Goal: Task Accomplishment & Management: Use online tool/utility

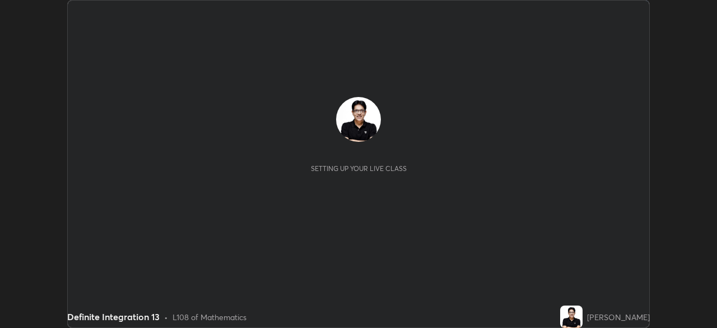
scroll to position [328, 717]
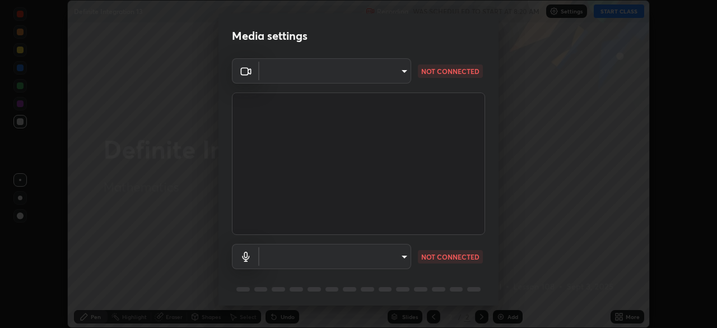
type input "a336d64f64e55d8aa7a740c0692a000d9b2cd72565bf31e1fe246034b728a4c7"
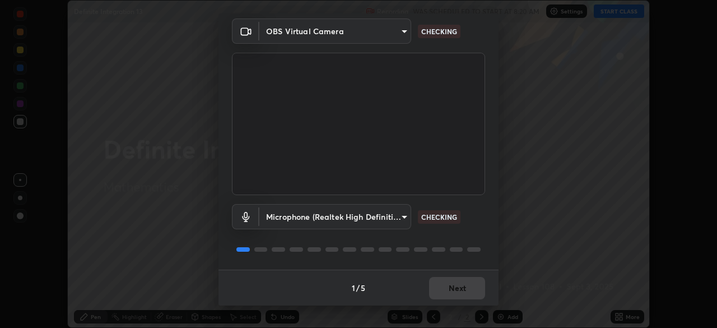
click at [392, 221] on body "Erase all Definite Integration 13 Recording WAS SCHEDULED TO START AT 8:20 AM S…" at bounding box center [358, 164] width 717 height 328
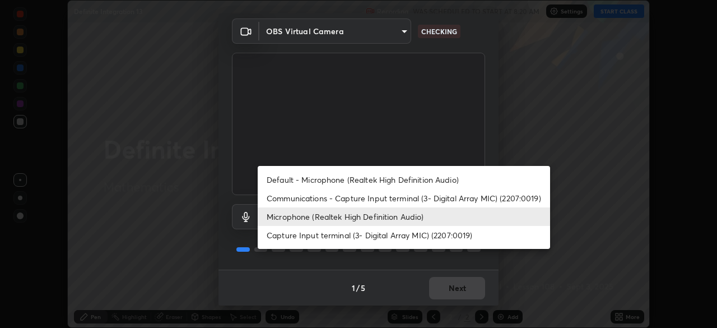
click at [396, 180] on li "Default - Microphone (Realtek High Definition Audio)" at bounding box center [404, 179] width 292 height 18
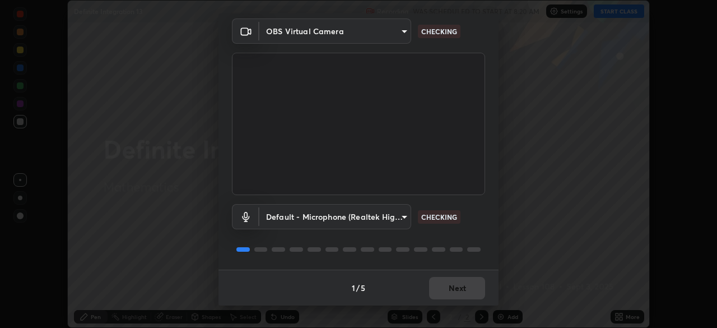
type input "default"
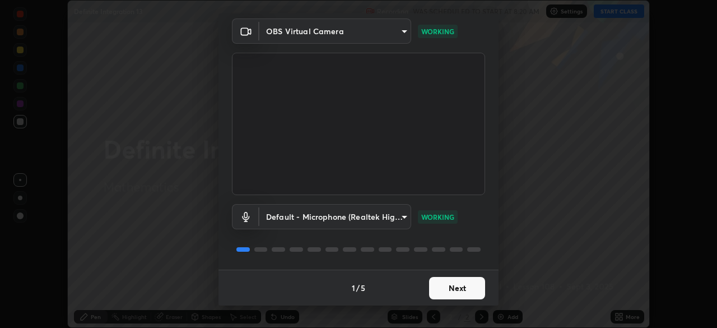
click at [448, 289] on button "Next" at bounding box center [457, 288] width 56 height 22
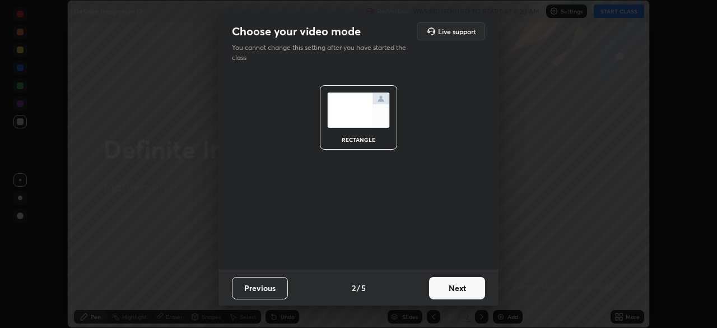
scroll to position [0, 0]
click at [449, 290] on button "Next" at bounding box center [457, 288] width 56 height 22
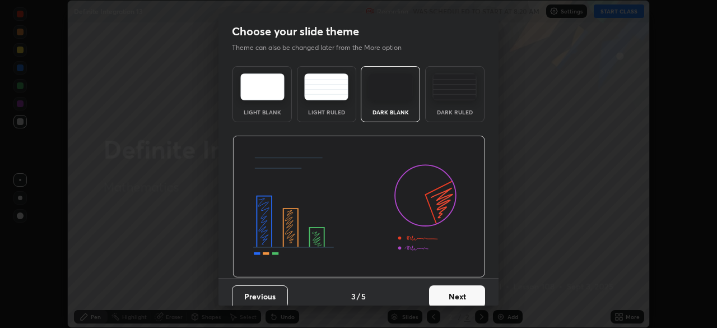
click at [452, 291] on button "Next" at bounding box center [457, 296] width 56 height 22
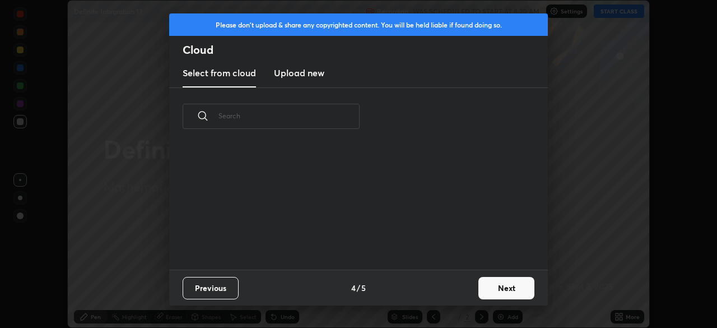
click at [485, 292] on button "Next" at bounding box center [506, 288] width 56 height 22
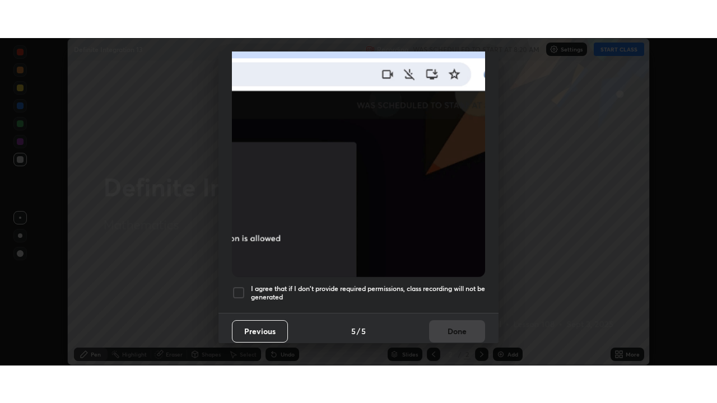
scroll to position [268, 0]
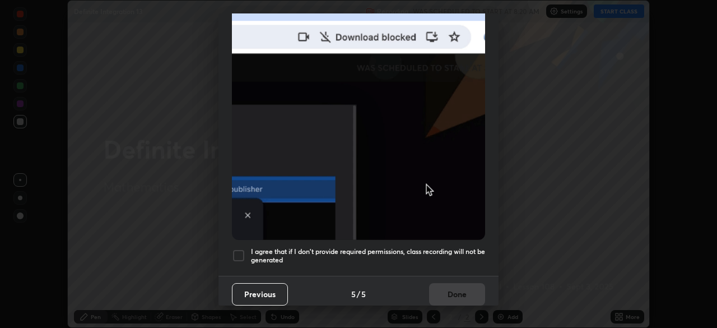
click at [444, 253] on h5 "I agree that if I don't provide required permissions, class recording will not …" at bounding box center [368, 255] width 234 height 17
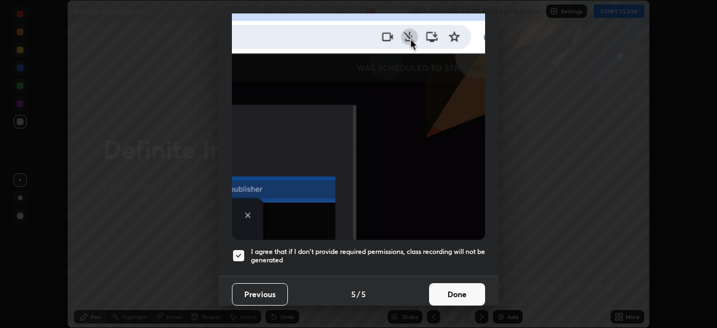
click at [452, 291] on button "Done" at bounding box center [457, 294] width 56 height 22
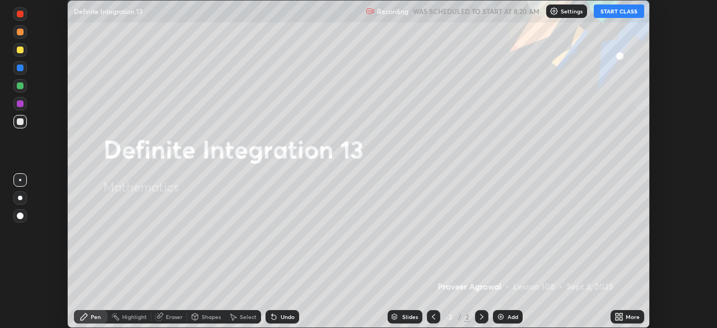
click at [616, 16] on button "START CLASS" at bounding box center [619, 10] width 50 height 13
click at [621, 318] on icon at bounding box center [621, 318] width 3 height 3
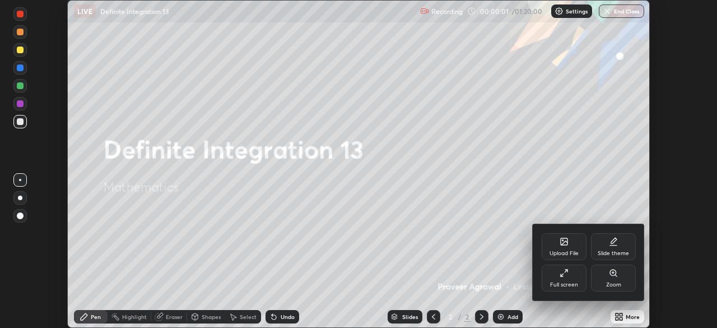
click at [564, 284] on div "Full screen" at bounding box center [564, 285] width 28 height 6
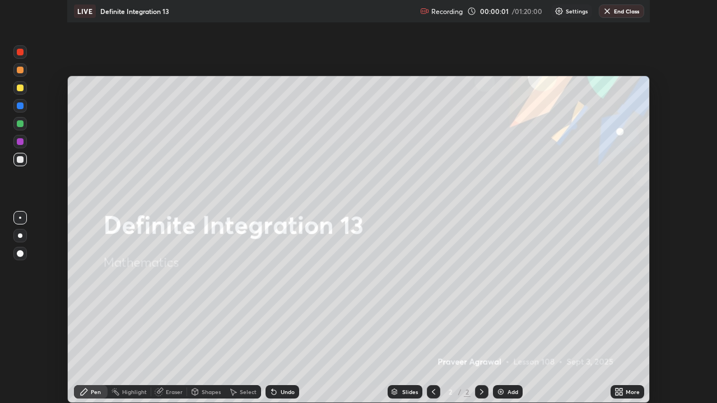
scroll to position [403, 717]
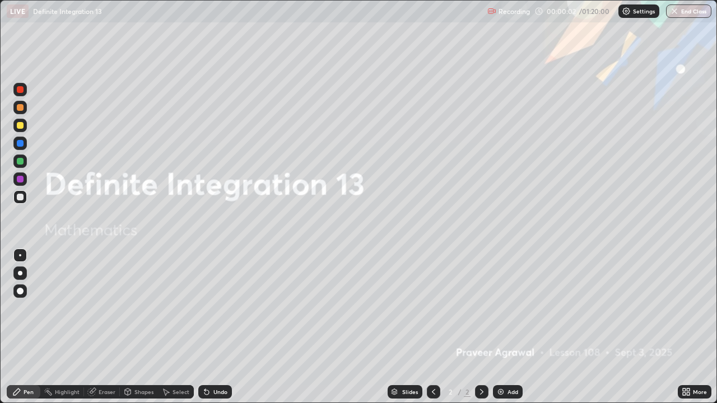
click at [497, 327] on img at bounding box center [500, 392] width 9 height 9
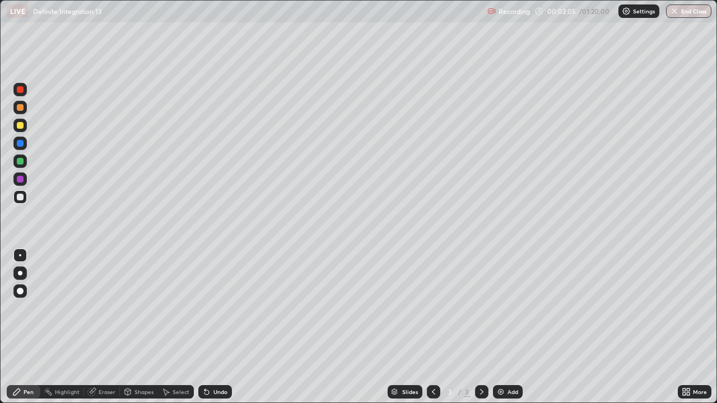
click at [21, 125] on div at bounding box center [20, 125] width 7 height 7
click at [25, 197] on div at bounding box center [19, 196] width 13 height 13
click at [498, 327] on img at bounding box center [500, 392] width 9 height 9
click at [26, 128] on div at bounding box center [19, 125] width 13 height 13
click at [24, 162] on div at bounding box center [19, 161] width 13 height 13
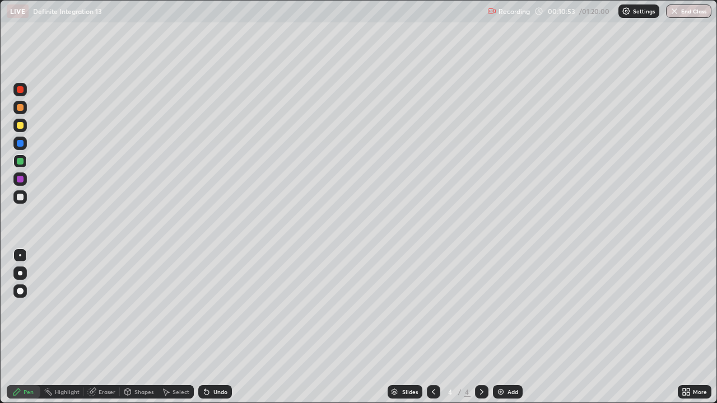
click at [21, 197] on div at bounding box center [20, 197] width 7 height 7
click at [22, 126] on div at bounding box center [20, 125] width 7 height 7
click at [206, 327] on icon at bounding box center [206, 393] width 4 height 4
click at [210, 327] on div "Undo" at bounding box center [215, 391] width 34 height 13
click at [25, 166] on div at bounding box center [19, 161] width 13 height 13
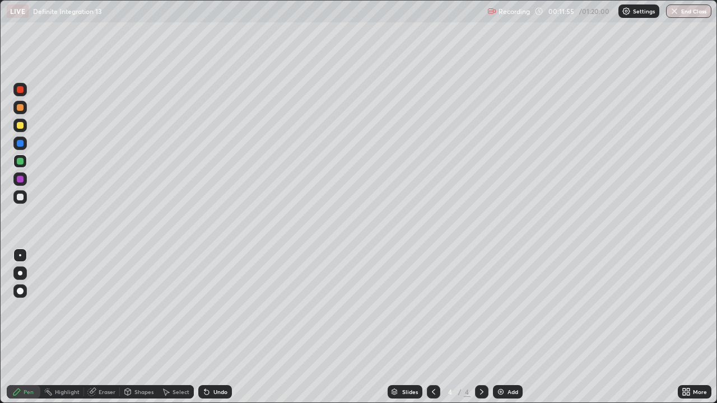
click at [211, 327] on div "Undo" at bounding box center [215, 391] width 34 height 13
click at [501, 327] on img at bounding box center [500, 392] width 9 height 9
click at [21, 197] on div at bounding box center [20, 197] width 7 height 7
click at [211, 327] on div "Undo" at bounding box center [215, 391] width 34 height 13
click at [207, 327] on icon at bounding box center [206, 393] width 4 height 4
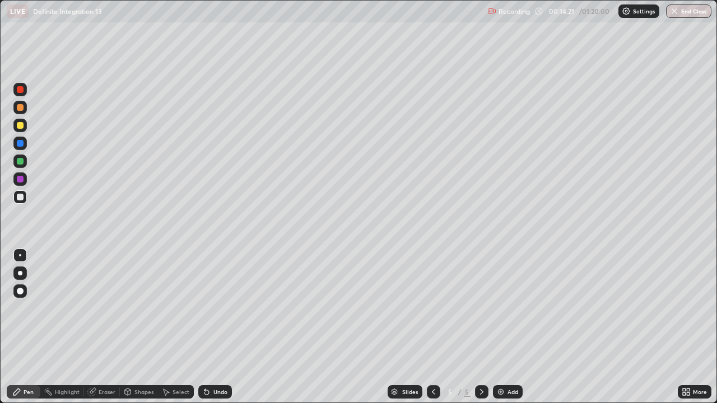
click at [206, 327] on icon at bounding box center [206, 393] width 4 height 4
click at [205, 327] on icon at bounding box center [206, 393] width 4 height 4
click at [204, 327] on icon at bounding box center [206, 393] width 4 height 4
click at [205, 327] on icon at bounding box center [206, 393] width 4 height 4
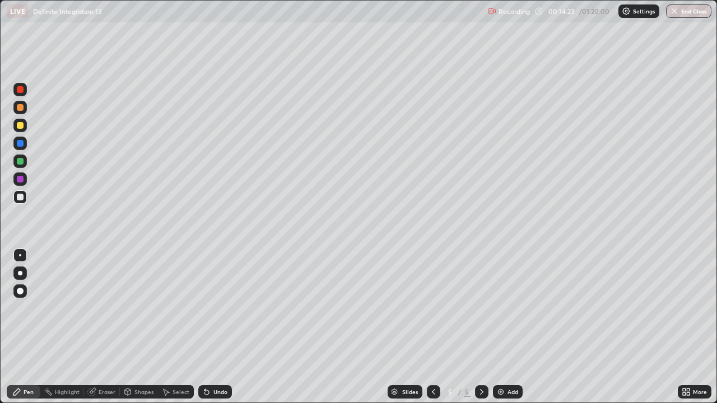
click at [204, 327] on icon at bounding box center [206, 393] width 4 height 4
click at [202, 327] on icon at bounding box center [206, 392] width 9 height 9
click at [19, 126] on div at bounding box center [20, 125] width 7 height 7
click at [22, 162] on div at bounding box center [20, 161] width 7 height 7
click at [111, 327] on div "Eraser" at bounding box center [107, 392] width 17 height 6
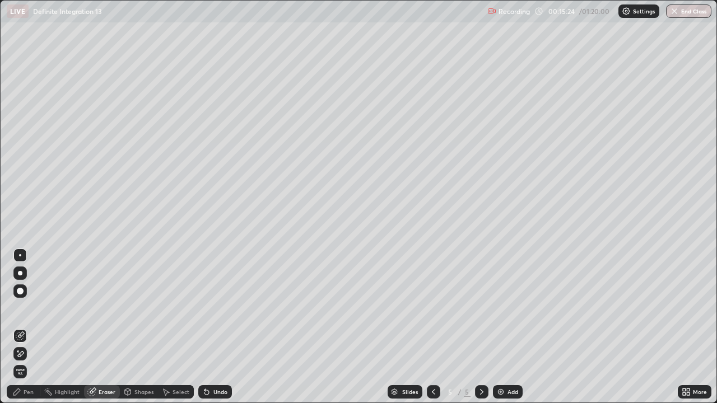
click at [34, 327] on div "Pen" at bounding box center [24, 391] width 34 height 13
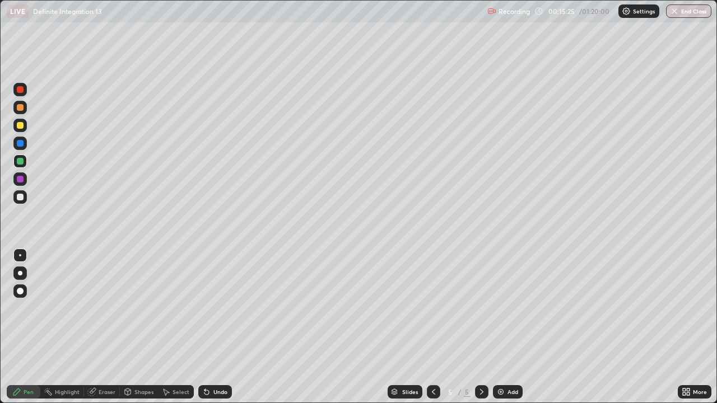
click at [23, 199] on div at bounding box center [20, 197] width 7 height 7
click at [20, 127] on div at bounding box center [20, 125] width 7 height 7
click at [24, 162] on div at bounding box center [19, 161] width 13 height 13
click at [499, 327] on img at bounding box center [500, 392] width 9 height 9
click at [21, 199] on div at bounding box center [20, 197] width 7 height 7
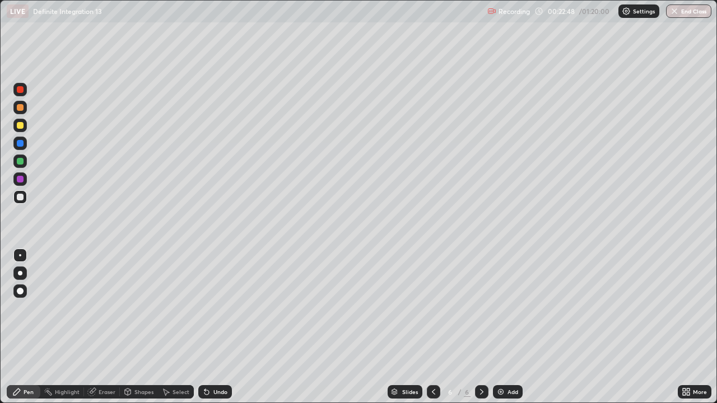
click at [20, 127] on div at bounding box center [20, 125] width 7 height 7
click at [20, 198] on div at bounding box center [20, 197] width 7 height 7
click at [20, 126] on div at bounding box center [20, 125] width 7 height 7
click at [21, 162] on div at bounding box center [20, 161] width 7 height 7
click at [21, 146] on div at bounding box center [20, 143] width 7 height 7
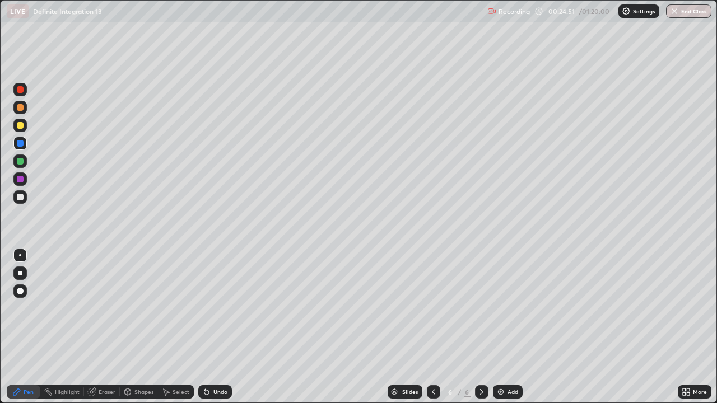
click at [23, 128] on div at bounding box center [19, 125] width 13 height 13
click at [499, 327] on img at bounding box center [500, 392] width 9 height 9
click at [21, 201] on div at bounding box center [19, 196] width 13 height 13
click at [21, 125] on div at bounding box center [20, 125] width 7 height 7
click at [23, 162] on div at bounding box center [20, 161] width 7 height 7
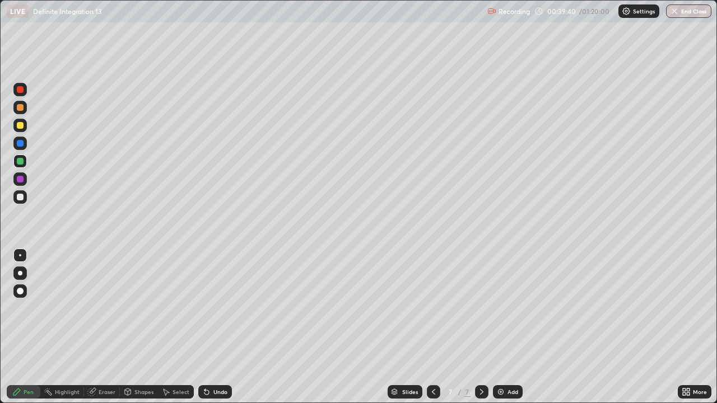
click at [20, 126] on div at bounding box center [20, 125] width 7 height 7
click at [20, 142] on div at bounding box center [20, 143] width 7 height 7
click at [21, 199] on div at bounding box center [20, 197] width 7 height 7
click at [505, 327] on div "Add" at bounding box center [508, 391] width 30 height 13
click at [22, 125] on div at bounding box center [20, 125] width 7 height 7
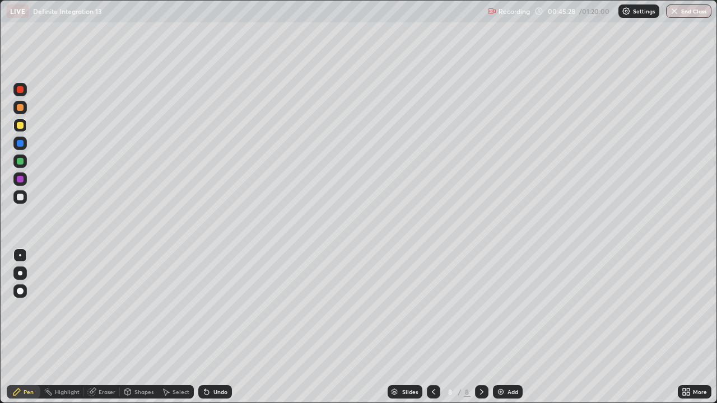
click at [21, 160] on div at bounding box center [20, 161] width 7 height 7
click at [500, 327] on img at bounding box center [500, 392] width 9 height 9
click at [20, 198] on div at bounding box center [20, 197] width 7 height 7
click at [20, 126] on div at bounding box center [20, 125] width 7 height 7
click at [22, 164] on div at bounding box center [20, 161] width 7 height 7
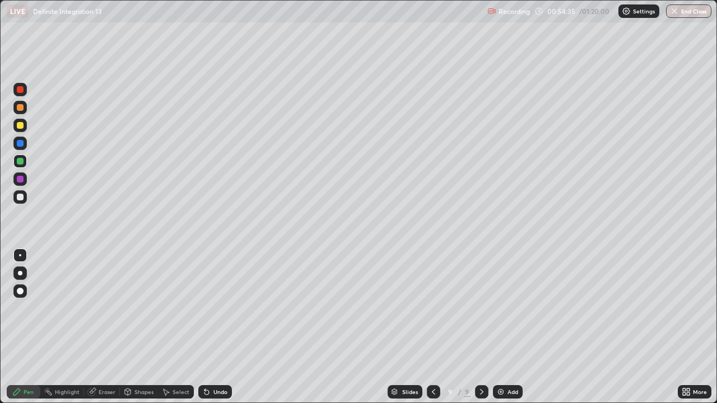
click at [501, 327] on img at bounding box center [500, 392] width 9 height 9
click at [21, 197] on div at bounding box center [20, 197] width 7 height 7
click at [23, 127] on div at bounding box center [19, 125] width 13 height 13
click at [23, 164] on div at bounding box center [20, 161] width 7 height 7
click at [21, 145] on div at bounding box center [20, 143] width 7 height 7
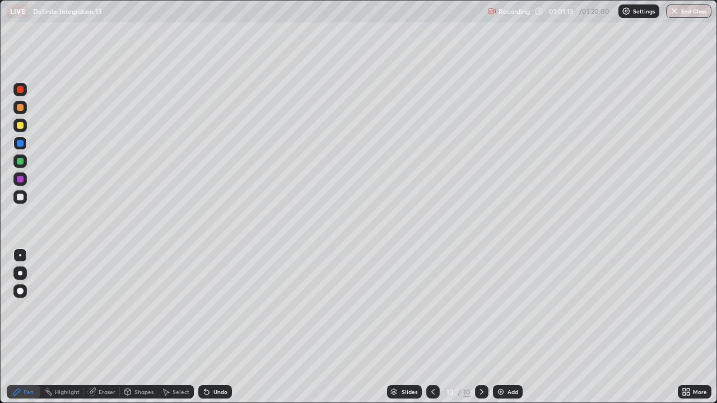
click at [503, 327] on img at bounding box center [500, 392] width 9 height 9
click at [21, 197] on div at bounding box center [20, 197] width 7 height 7
click at [22, 164] on div at bounding box center [19, 161] width 13 height 13
click at [21, 124] on div at bounding box center [20, 125] width 7 height 7
click at [24, 161] on div at bounding box center [19, 161] width 13 height 13
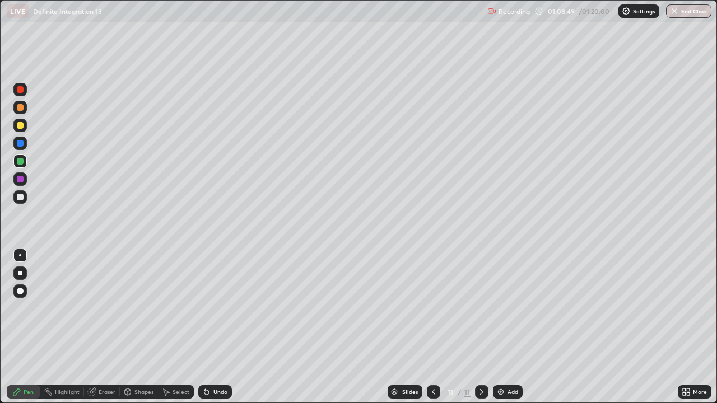
click at [25, 202] on div at bounding box center [19, 196] width 13 height 13
click at [501, 327] on div "Add" at bounding box center [508, 391] width 30 height 13
click at [20, 124] on div at bounding box center [20, 125] width 7 height 7
click at [21, 161] on div at bounding box center [20, 161] width 7 height 7
click at [21, 126] on div at bounding box center [20, 125] width 7 height 7
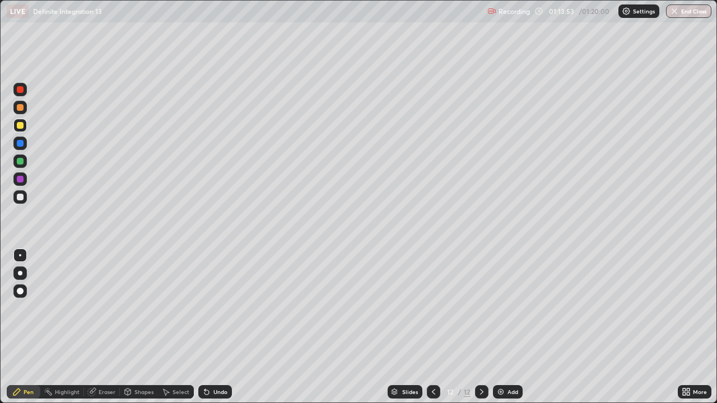
click at [21, 144] on div at bounding box center [20, 143] width 7 height 7
click at [22, 90] on div at bounding box center [20, 89] width 7 height 7
click at [21, 108] on div at bounding box center [20, 107] width 7 height 7
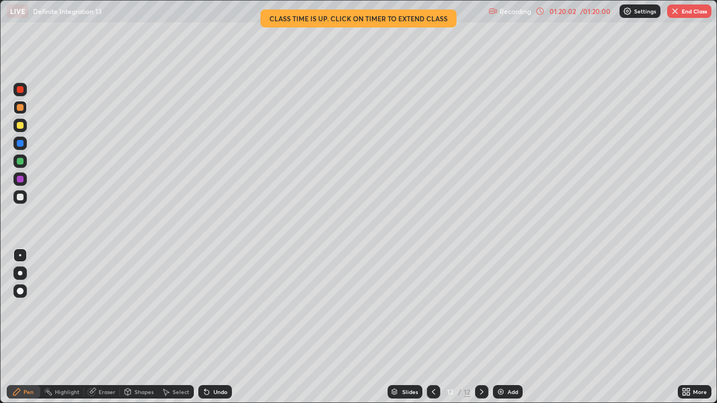
click at [685, 15] on button "End Class" at bounding box center [689, 10] width 44 height 13
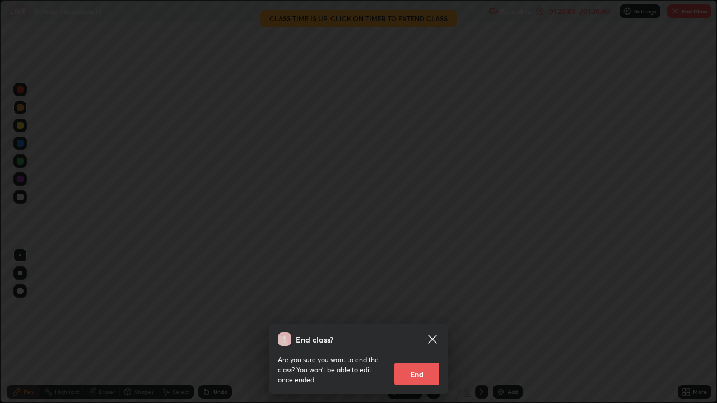
click at [424, 327] on button "End" at bounding box center [416, 374] width 45 height 22
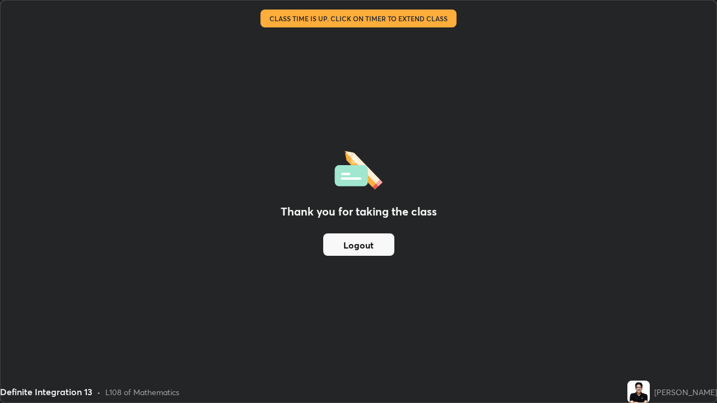
click at [359, 245] on button "Logout" at bounding box center [358, 245] width 71 height 22
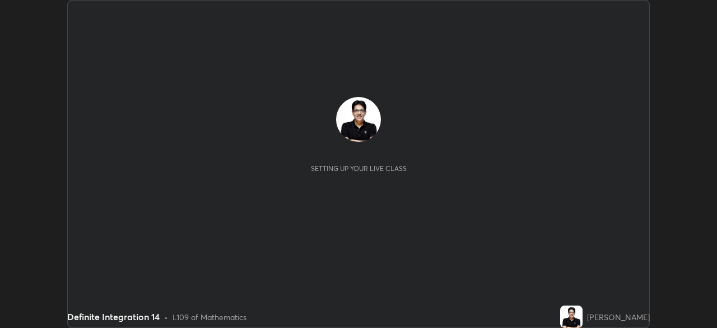
scroll to position [328, 717]
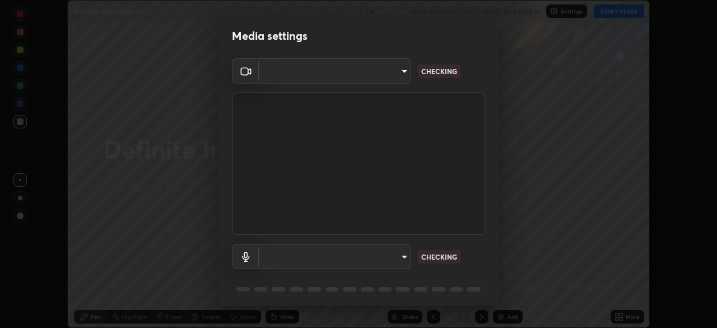
type input "a336d64f64e55d8aa7a740c0692a000d9b2cd72565bf31e1fe246034b728a4c7"
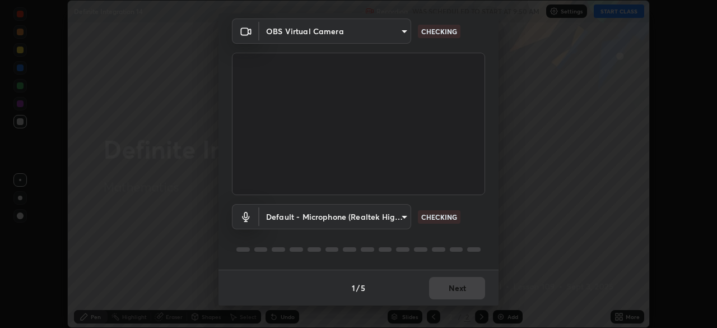
click at [387, 220] on body "Erase all Definite Integration 14 Recording WAS SCHEDULED TO START AT 9:50 AM S…" at bounding box center [358, 164] width 717 height 328
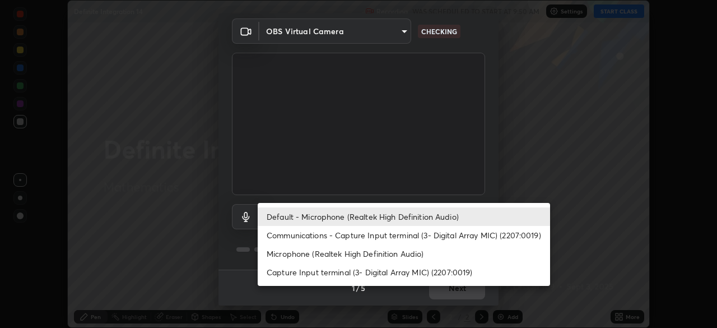
click at [370, 236] on li "Communications - Capture Input terminal (3- Digital Array MIC) (2207:0019)" at bounding box center [404, 235] width 292 height 18
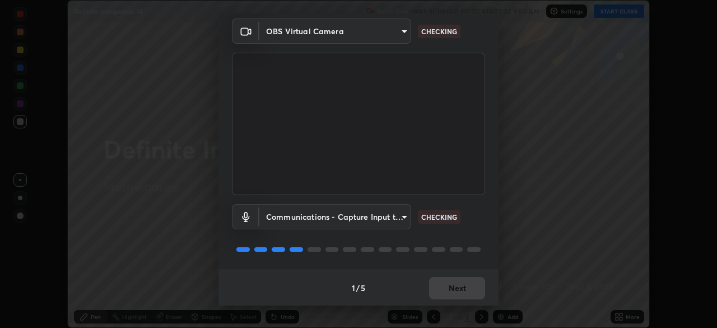
click at [389, 218] on body "Erase all Definite Integration 14 Recording WAS SCHEDULED TO START AT 9:50 AM S…" at bounding box center [358, 164] width 717 height 328
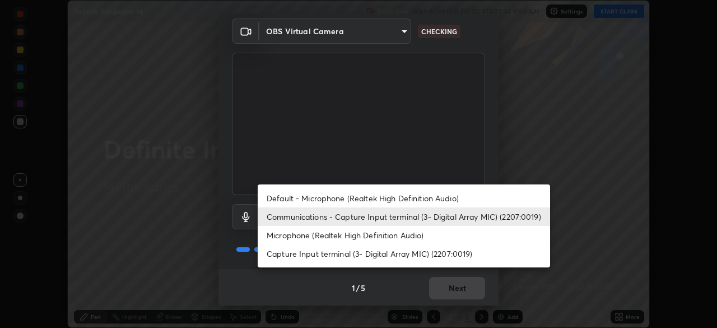
click at [383, 238] on li "Microphone (Realtek High Definition Audio)" at bounding box center [404, 235] width 292 height 18
type input "4273d84e70fb5c3da1ad7a87736a7c1c3dc0036dee25445793fb8f51dd498235"
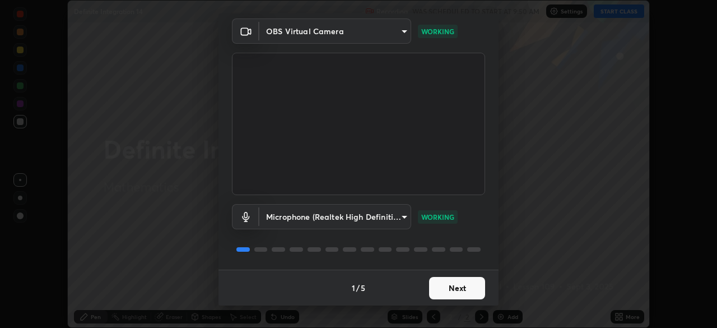
click at [454, 290] on button "Next" at bounding box center [457, 288] width 56 height 22
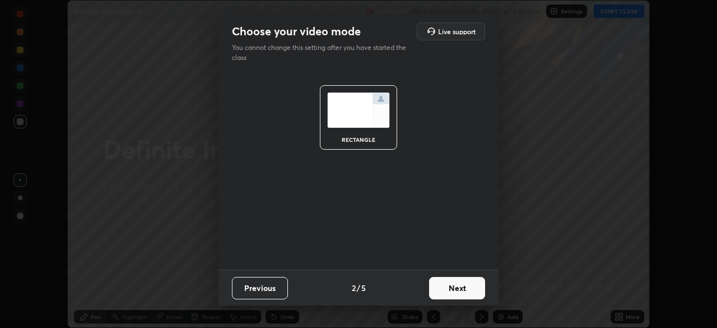
scroll to position [0, 0]
click at [456, 290] on button "Next" at bounding box center [457, 288] width 56 height 22
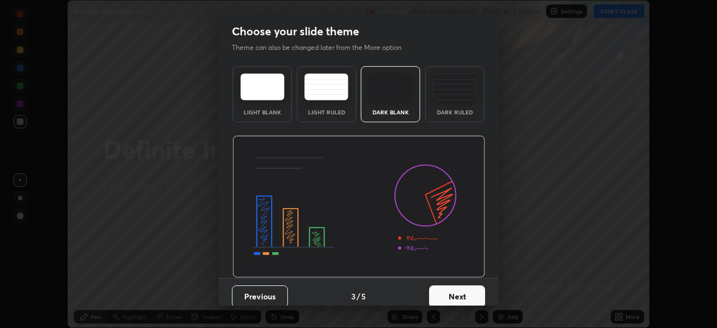
click at [459, 290] on button "Next" at bounding box center [457, 296] width 56 height 22
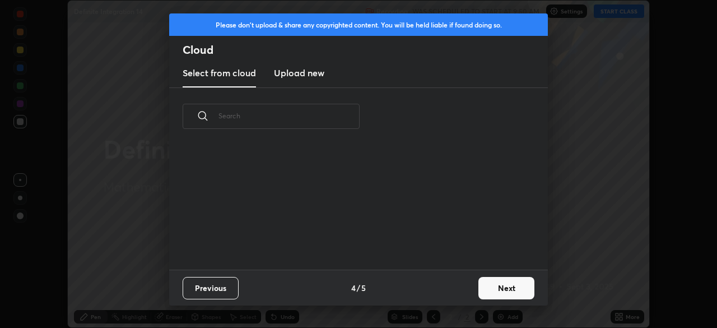
click at [491, 290] on button "Next" at bounding box center [506, 288] width 56 height 22
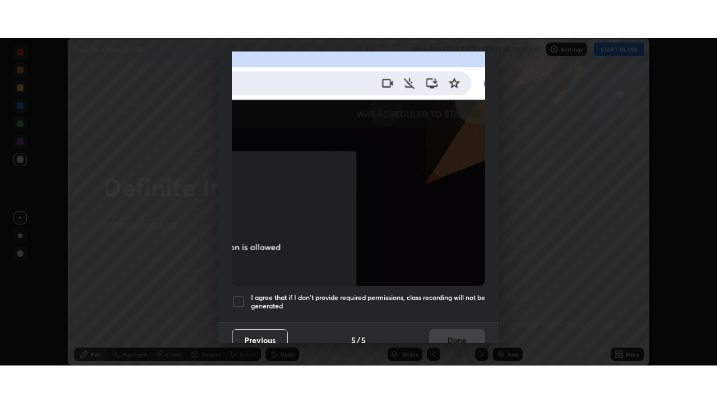
scroll to position [268, 0]
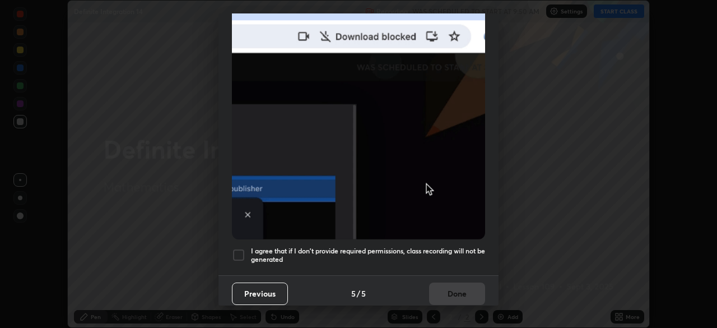
click at [447, 258] on h5 "I agree that if I don't provide required permissions, class recording will not …" at bounding box center [368, 255] width 234 height 17
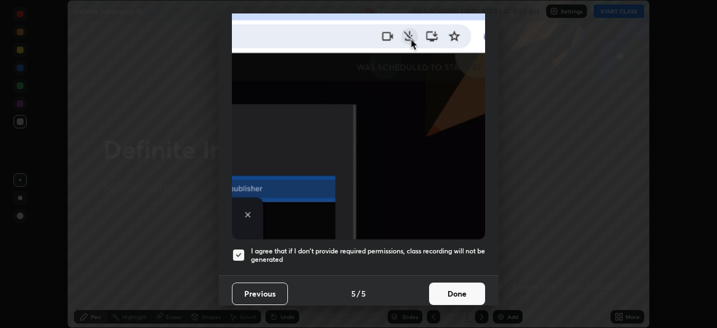
click at [454, 288] on button "Done" at bounding box center [457, 293] width 56 height 22
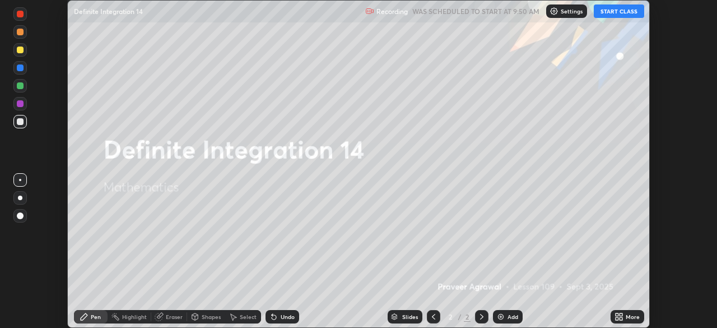
click at [613, 14] on button "START CLASS" at bounding box center [619, 10] width 50 height 13
click at [619, 318] on icon at bounding box center [619, 316] width 9 height 9
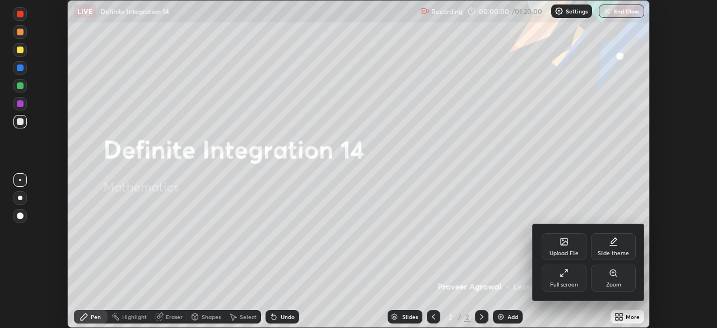
click at [568, 286] on div "Full screen" at bounding box center [564, 285] width 28 height 6
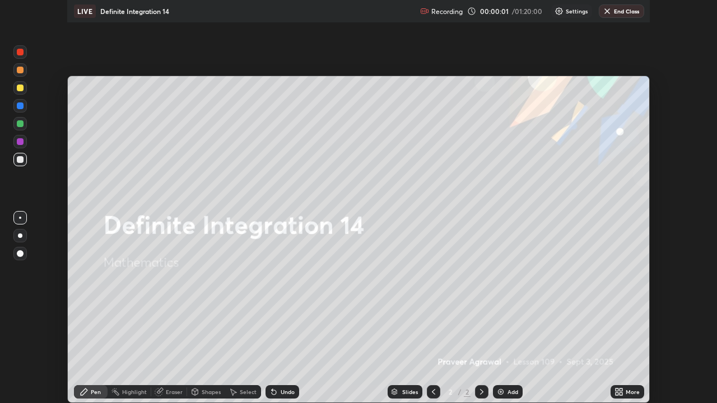
scroll to position [403, 717]
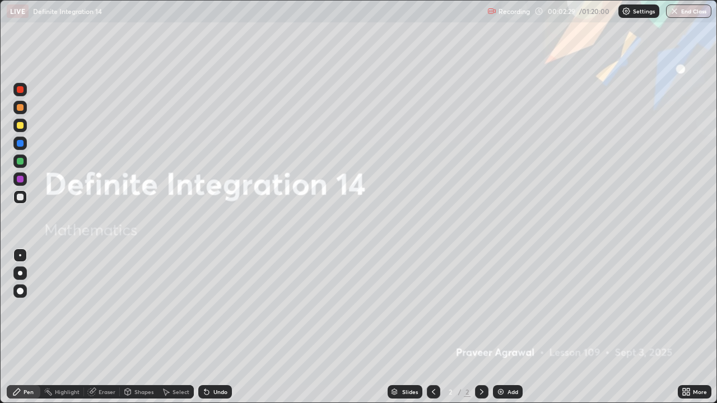
click at [498, 327] on img at bounding box center [500, 392] width 9 height 9
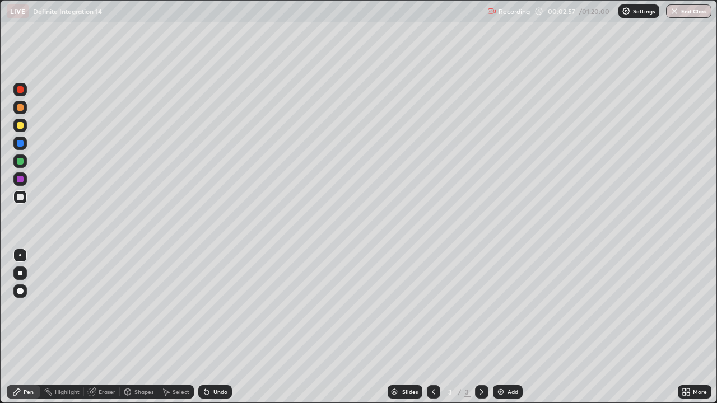
click at [213, 327] on div "Undo" at bounding box center [220, 392] width 14 height 6
click at [22, 127] on div at bounding box center [20, 125] width 7 height 7
click at [22, 199] on div at bounding box center [20, 197] width 7 height 7
click at [23, 128] on div at bounding box center [19, 125] width 13 height 13
click at [500, 327] on img at bounding box center [500, 392] width 9 height 9
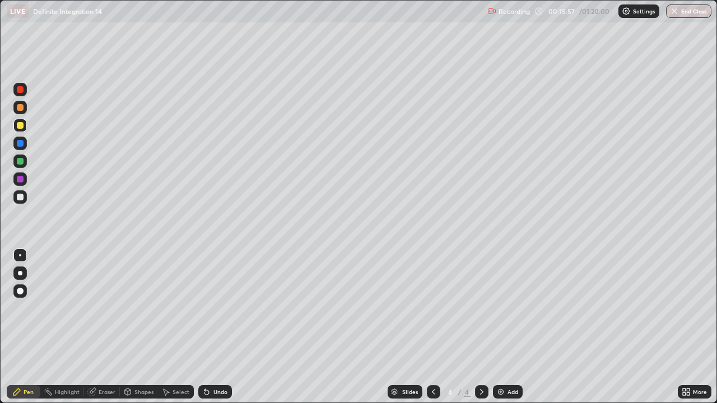
click at [22, 200] on div at bounding box center [20, 197] width 7 height 7
click at [216, 327] on div "Undo" at bounding box center [220, 392] width 14 height 6
click at [218, 327] on div "Undo" at bounding box center [220, 392] width 14 height 6
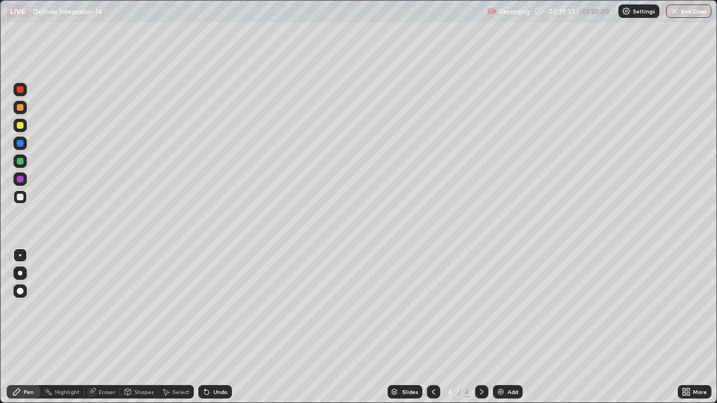
click at [503, 327] on img at bounding box center [500, 392] width 9 height 9
click at [217, 327] on div "Undo" at bounding box center [220, 392] width 14 height 6
click at [22, 126] on div at bounding box center [20, 125] width 7 height 7
click at [433, 327] on div at bounding box center [433, 392] width 13 height 22
click at [481, 327] on icon at bounding box center [481, 392] width 9 height 9
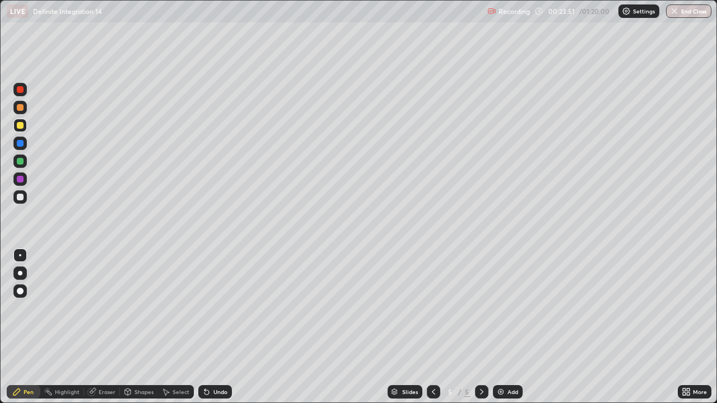
click at [19, 141] on div at bounding box center [20, 143] width 7 height 7
click at [21, 197] on div at bounding box center [20, 197] width 7 height 7
click at [500, 327] on img at bounding box center [500, 392] width 9 height 9
click at [20, 128] on div at bounding box center [20, 125] width 7 height 7
click at [20, 162] on div at bounding box center [20, 161] width 7 height 7
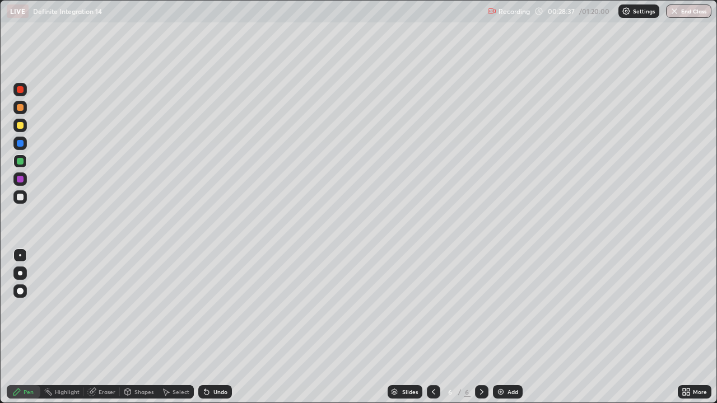
click at [25, 201] on div at bounding box center [19, 196] width 13 height 13
click at [208, 327] on div "Undo" at bounding box center [215, 391] width 34 height 13
click at [211, 327] on div "Undo" at bounding box center [215, 391] width 34 height 13
click at [499, 327] on img at bounding box center [500, 392] width 9 height 9
click at [23, 128] on div at bounding box center [19, 125] width 13 height 13
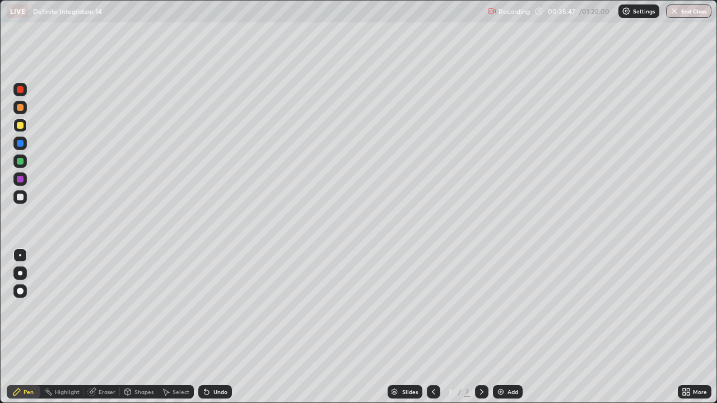
click at [500, 327] on img at bounding box center [500, 392] width 9 height 9
click at [22, 199] on div at bounding box center [20, 197] width 7 height 7
click at [20, 124] on div at bounding box center [20, 125] width 7 height 7
click at [22, 159] on div at bounding box center [20, 161] width 7 height 7
click at [25, 202] on div at bounding box center [19, 196] width 13 height 13
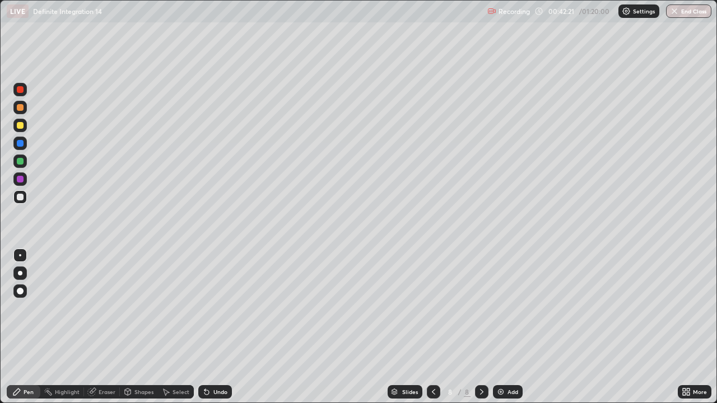
click at [499, 327] on img at bounding box center [500, 392] width 9 height 9
click at [24, 132] on div at bounding box center [19, 126] width 13 height 18
click at [20, 163] on div at bounding box center [20, 161] width 7 height 7
click at [500, 327] on img at bounding box center [500, 392] width 9 height 9
click at [21, 197] on div at bounding box center [20, 197] width 7 height 7
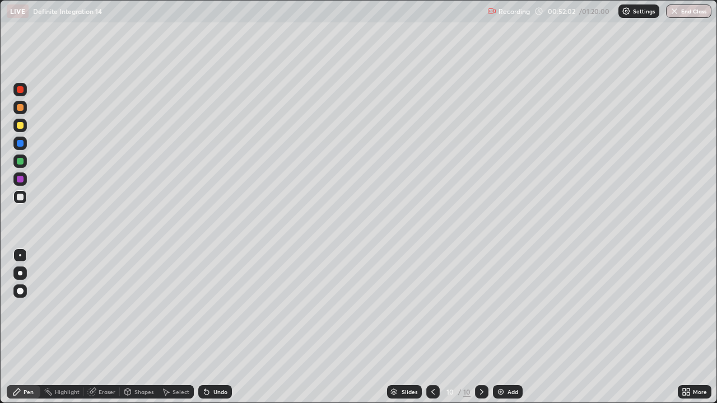
click at [210, 327] on div "Undo" at bounding box center [215, 391] width 34 height 13
click at [213, 327] on div "Undo" at bounding box center [220, 392] width 14 height 6
click at [21, 124] on div at bounding box center [20, 125] width 7 height 7
click at [21, 161] on div at bounding box center [20, 161] width 7 height 7
click at [499, 327] on img at bounding box center [500, 392] width 9 height 9
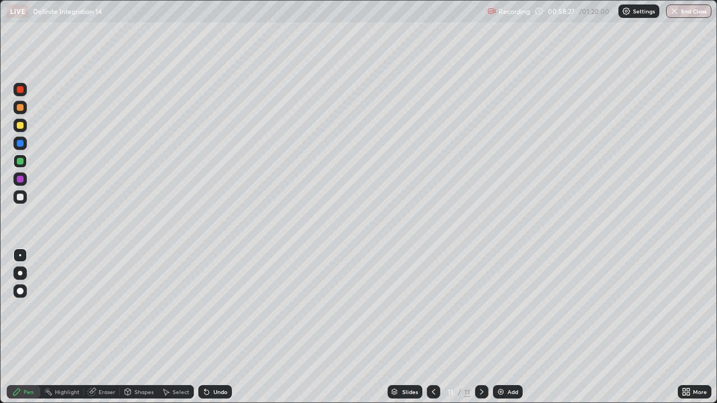
click at [21, 198] on div at bounding box center [20, 197] width 7 height 7
click at [24, 130] on div at bounding box center [19, 125] width 13 height 13
click at [22, 160] on div at bounding box center [20, 161] width 7 height 7
click at [209, 327] on div "Undo" at bounding box center [215, 391] width 34 height 13
click at [207, 327] on icon at bounding box center [206, 393] width 4 height 4
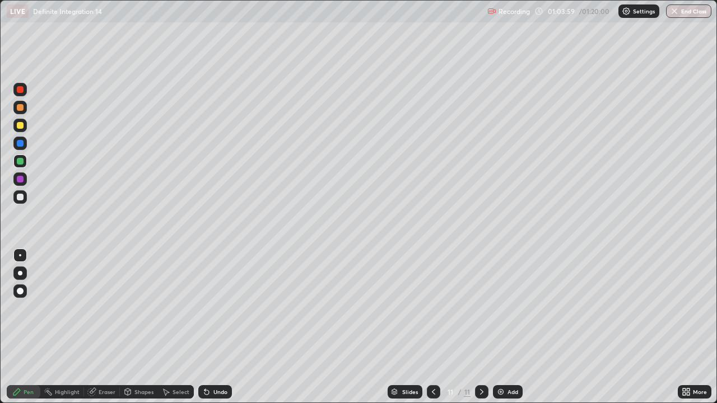
click at [206, 327] on icon at bounding box center [206, 393] width 4 height 4
click at [205, 327] on icon at bounding box center [206, 393] width 4 height 4
click at [497, 327] on img at bounding box center [500, 392] width 9 height 9
click at [21, 197] on div at bounding box center [20, 197] width 7 height 7
click at [23, 125] on div at bounding box center [20, 125] width 7 height 7
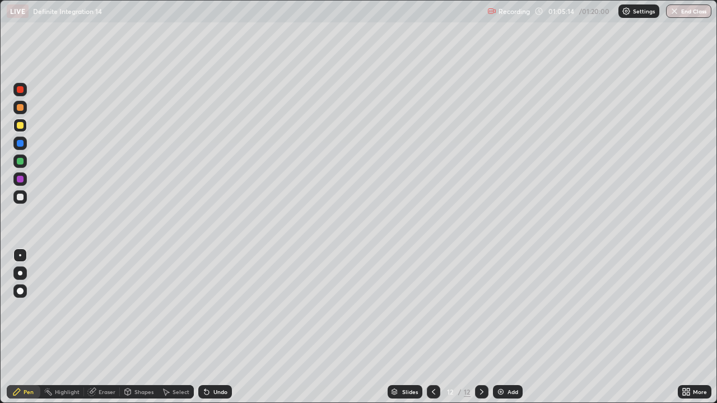
click at [21, 200] on div at bounding box center [20, 197] width 7 height 7
click at [24, 126] on div at bounding box center [19, 125] width 13 height 13
click at [24, 197] on div at bounding box center [19, 196] width 13 height 13
click at [20, 126] on div at bounding box center [20, 125] width 7 height 7
click at [20, 162] on div at bounding box center [20, 161] width 7 height 7
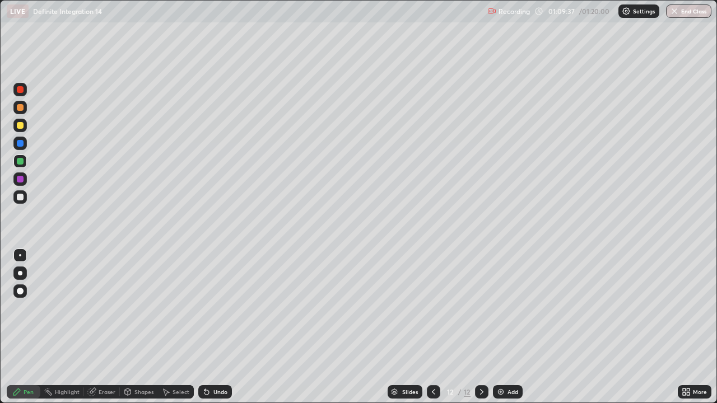
click at [22, 125] on div at bounding box center [20, 125] width 7 height 7
click at [22, 146] on div at bounding box center [19, 143] width 13 height 13
click at [689, 13] on button "End Class" at bounding box center [688, 10] width 45 height 13
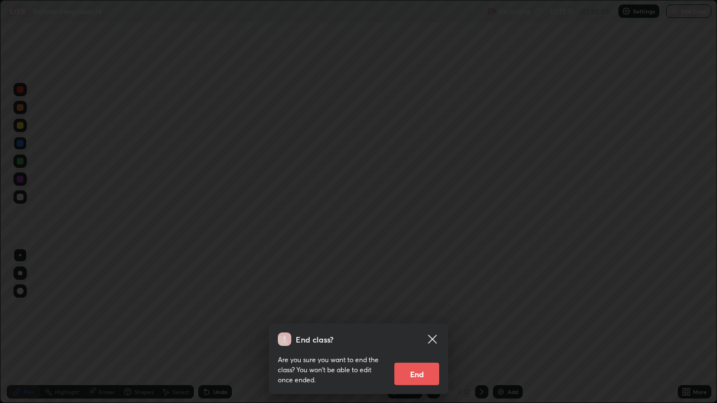
click at [417, 327] on button "End" at bounding box center [416, 374] width 45 height 22
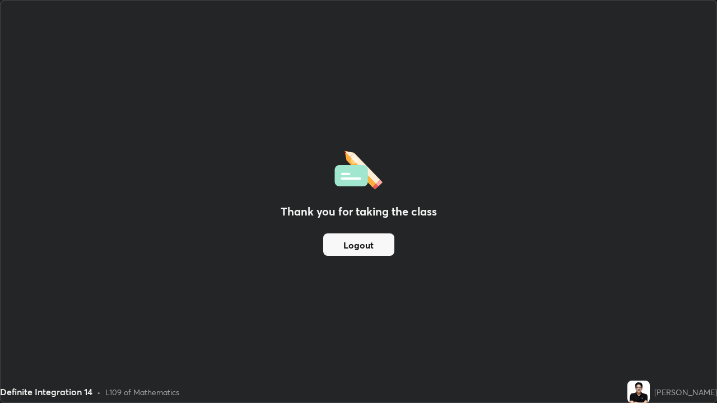
click at [357, 248] on button "Logout" at bounding box center [358, 245] width 71 height 22
